Goal: Information Seeking & Learning: Learn about a topic

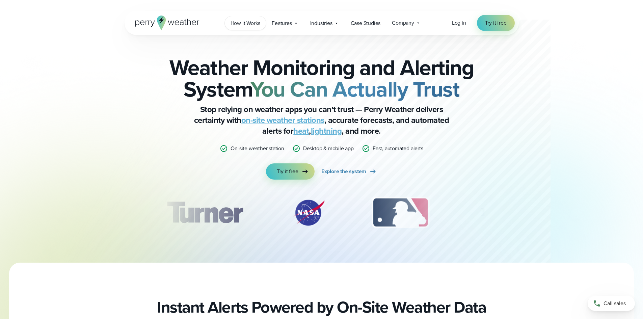
click at [237, 28] on link "How it Works" at bounding box center [246, 23] width 42 height 14
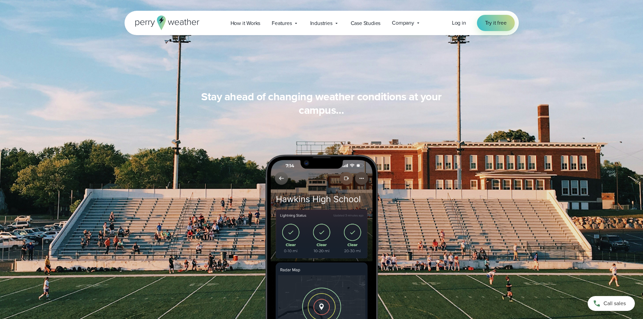
scroll to position [540, 0]
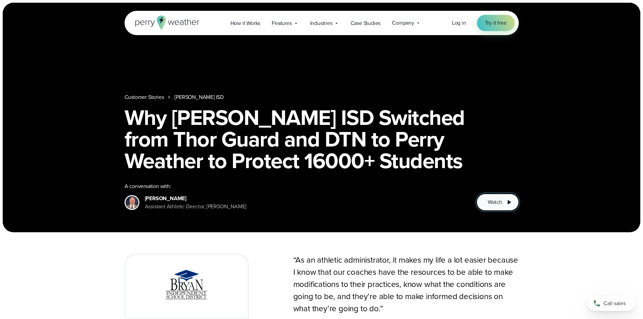
click at [494, 202] on span "Watch" at bounding box center [495, 202] width 14 height 8
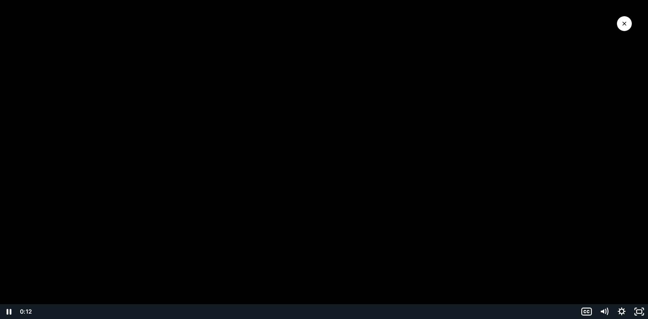
drag, startPoint x: 18, startPoint y: 55, endPoint x: 0, endPoint y: 79, distance: 29.4
drag, startPoint x: 0, startPoint y: 85, endPoint x: 0, endPoint y: 105, distance: 19.2
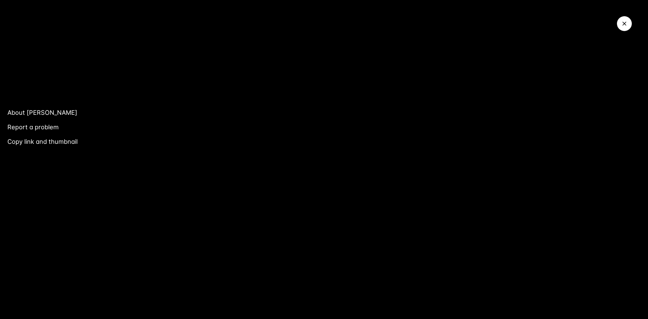
click link "About Wistia" at bounding box center [42, 112] width 84 height 15
